Goal: Information Seeking & Learning: Learn about a topic

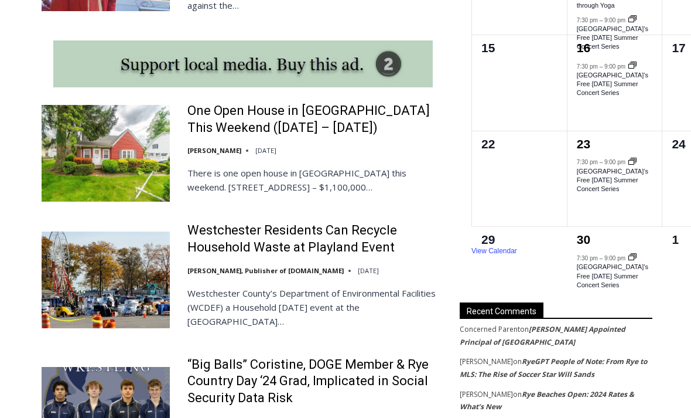
scroll to position [1669, 0]
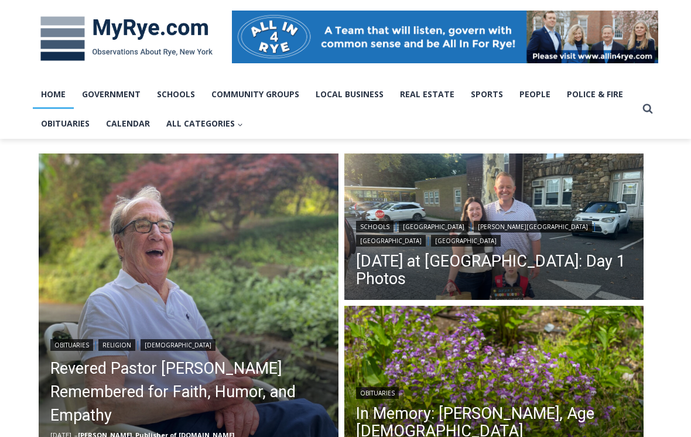
scroll to position [174, 0]
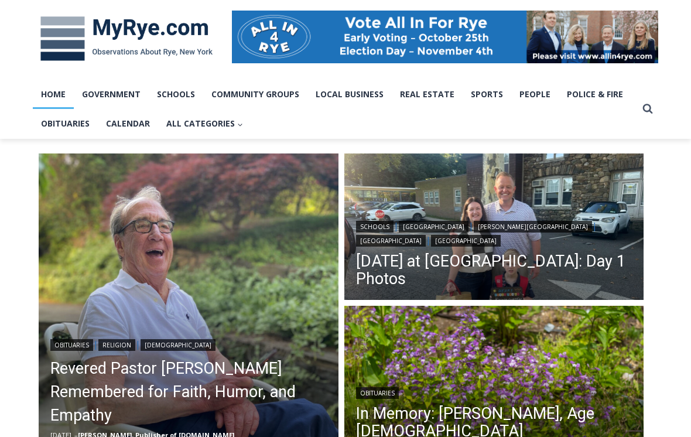
click at [395, 261] on link "First Day of School at Rye City Schools: Day 1 Photos" at bounding box center [494, 270] width 277 height 35
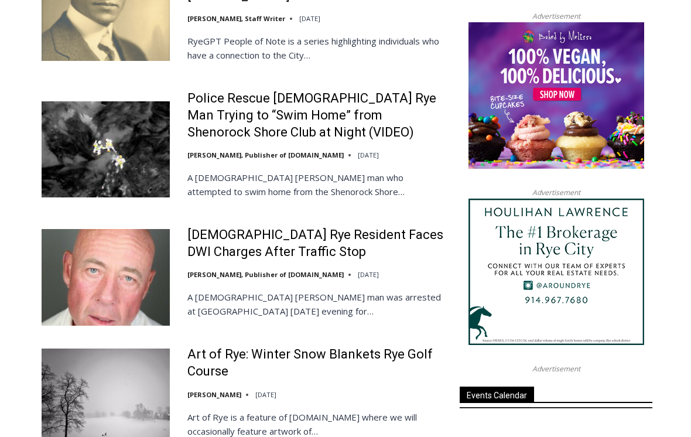
scroll to position [1304, 0]
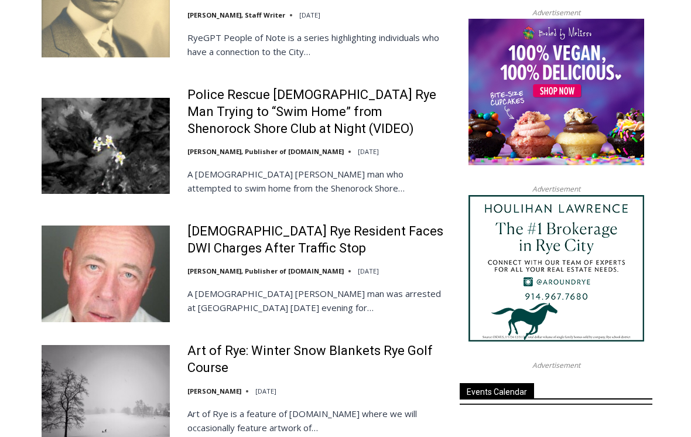
click at [104, 117] on img at bounding box center [106, 146] width 128 height 96
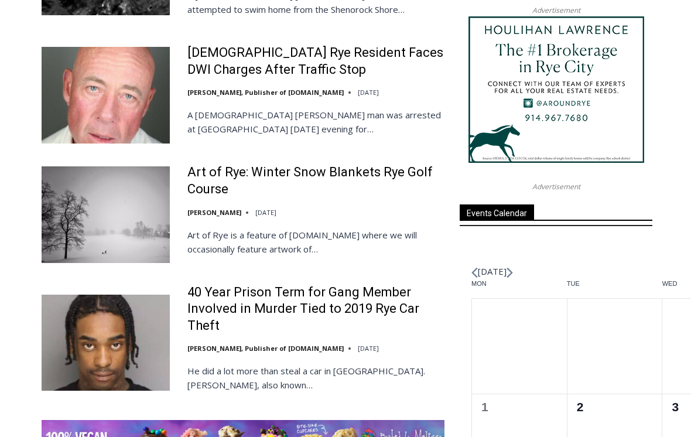
scroll to position [1482, 0]
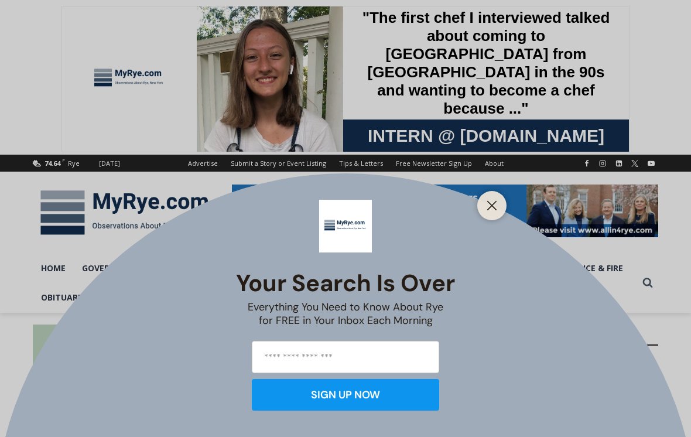
click at [488, 210] on line "Close" at bounding box center [492, 206] width 8 height 8
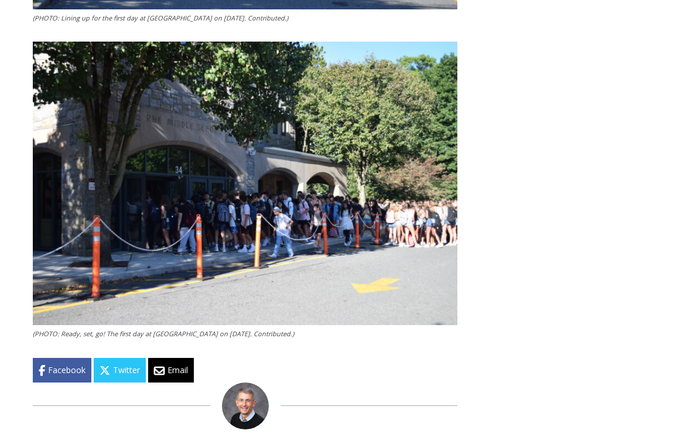
scroll to position [2197, 0]
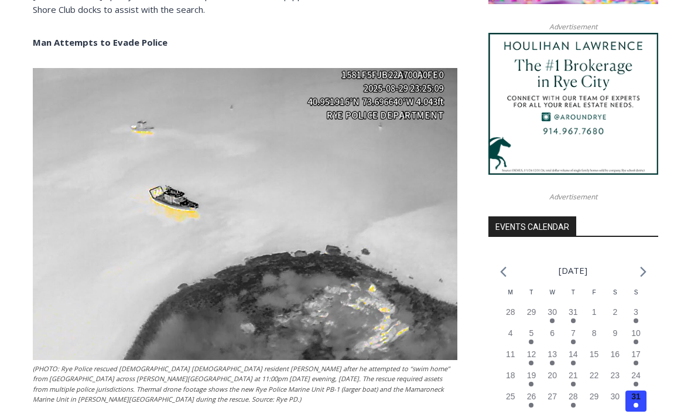
scroll to position [1078, 0]
